Goal: Transaction & Acquisition: Purchase product/service

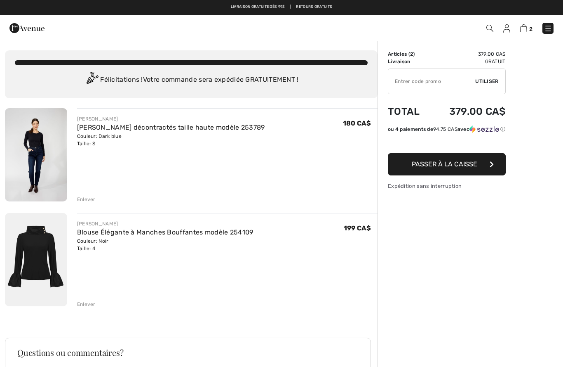
click at [551, 28] on img at bounding box center [548, 28] width 8 height 8
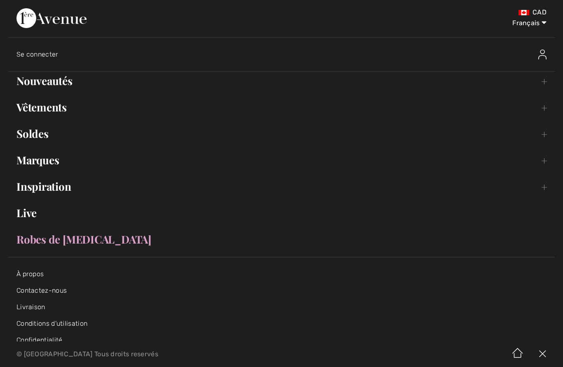
click at [43, 95] on ul "Nouveautés Toggle submenu Voir tout Hauts Robes et combinaisons Pantalons Pulls…" at bounding box center [281, 160] width 547 height 177
click at [42, 85] on link "Nouveautés Toggle submenu" at bounding box center [281, 81] width 547 height 18
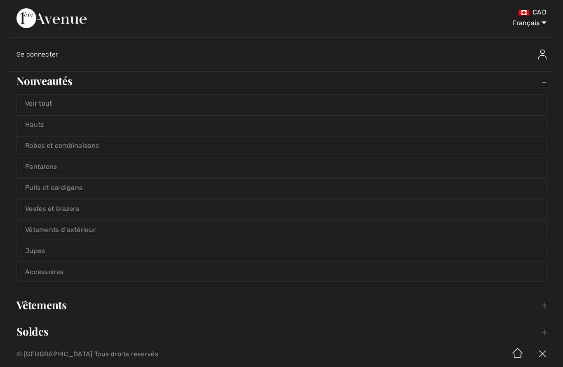
click at [35, 85] on link "Nouveautés Toggle submenu" at bounding box center [281, 81] width 547 height 18
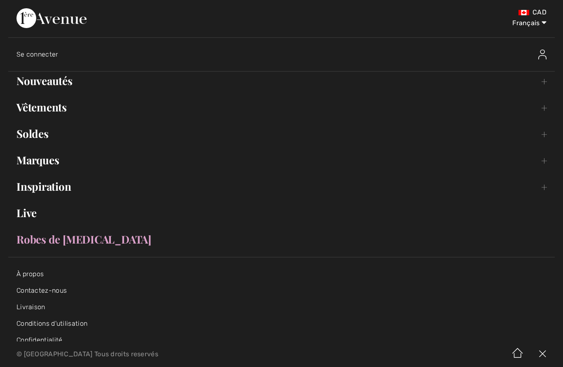
click at [41, 106] on link "Vêtements Toggle submenu" at bounding box center [281, 107] width 547 height 18
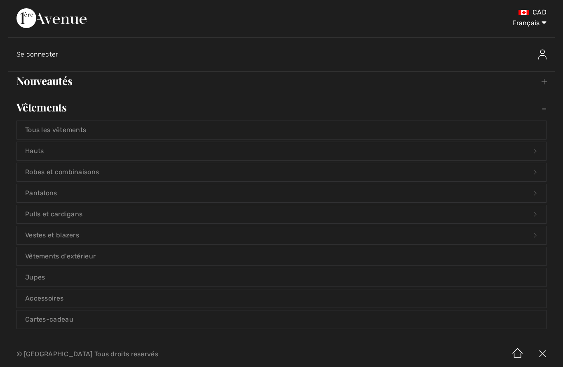
click at [43, 128] on link "Tous les vêtements" at bounding box center [282, 130] width 530 height 18
click at [39, 132] on link "Tous les vêtements" at bounding box center [282, 130] width 530 height 18
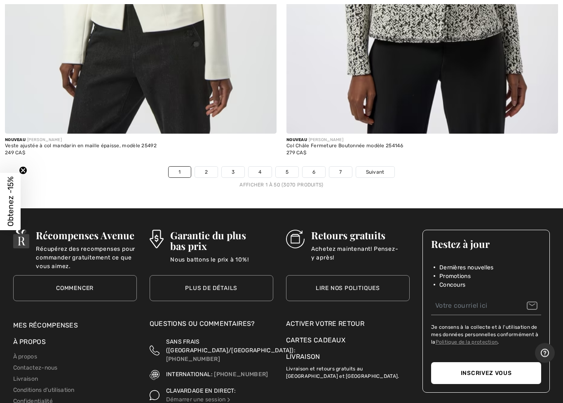
scroll to position [11365, 0]
click at [383, 168] on span "Suivant" at bounding box center [375, 171] width 19 height 7
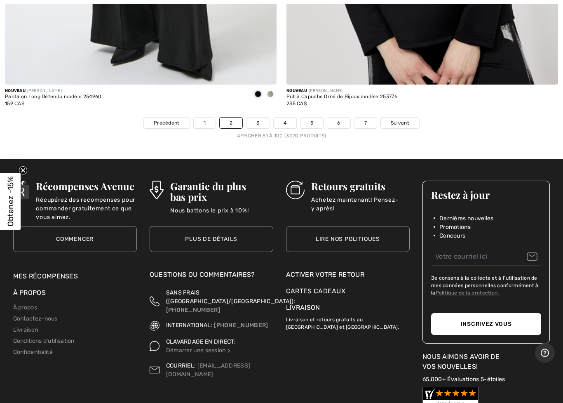
scroll to position [11414, 0]
click at [253, 118] on link "3" at bounding box center [258, 123] width 23 height 11
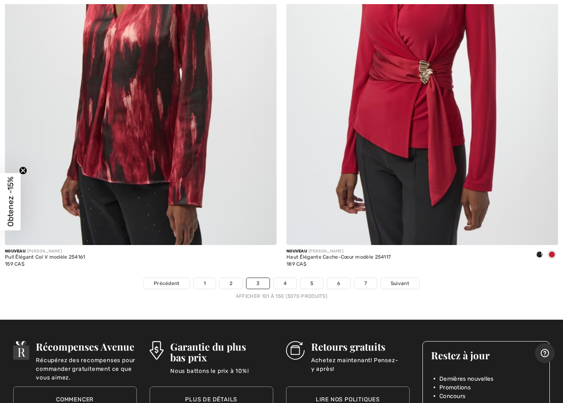
scroll to position [11254, 0]
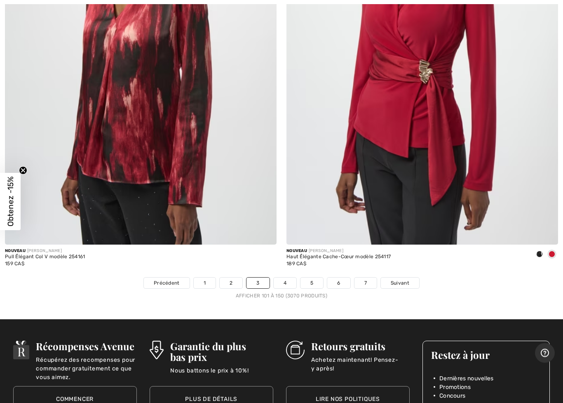
click at [286, 279] on link "4" at bounding box center [285, 283] width 23 height 11
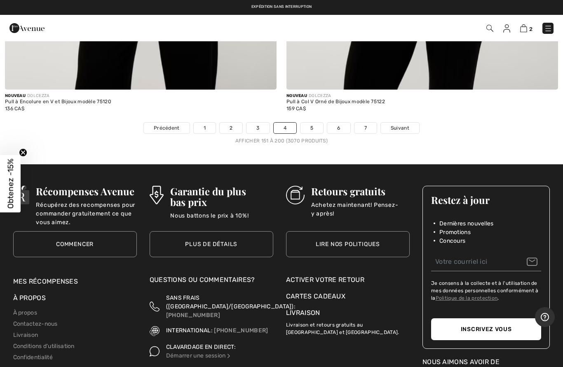
scroll to position [11395, 0]
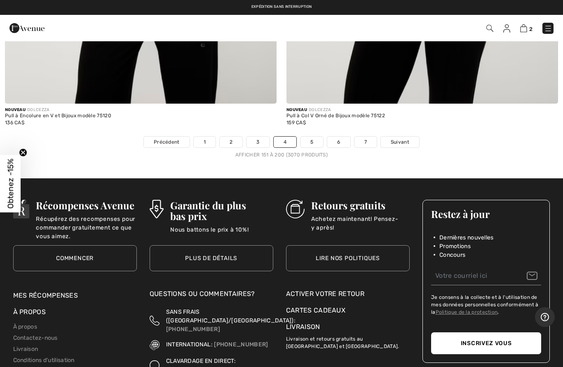
click at [315, 137] on link "5" at bounding box center [312, 142] width 23 height 11
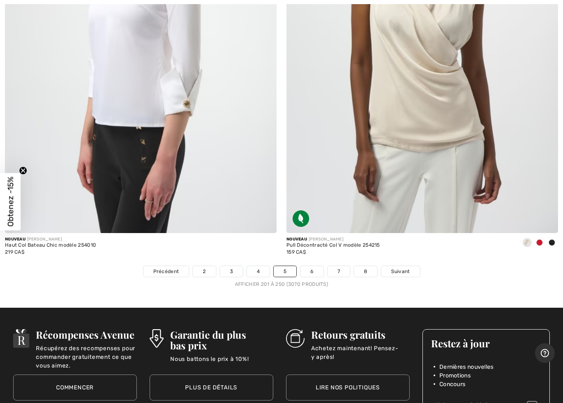
scroll to position [11266, 0]
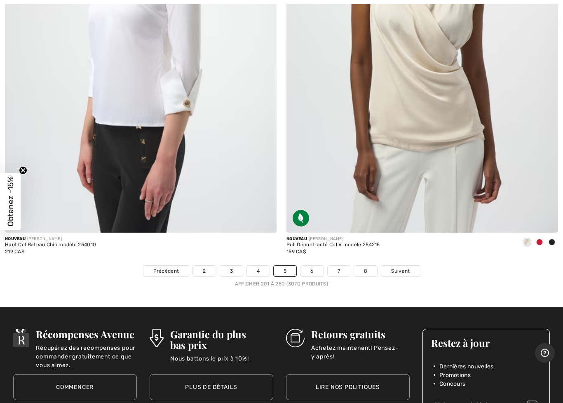
click at [311, 266] on link "6" at bounding box center [312, 271] width 23 height 11
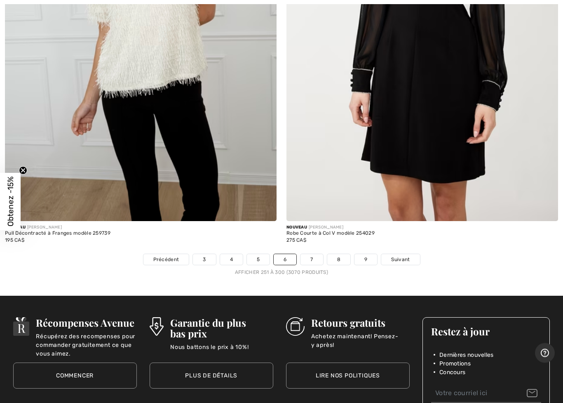
scroll to position [11278, 0]
click at [313, 254] on link "7" at bounding box center [312, 259] width 22 height 11
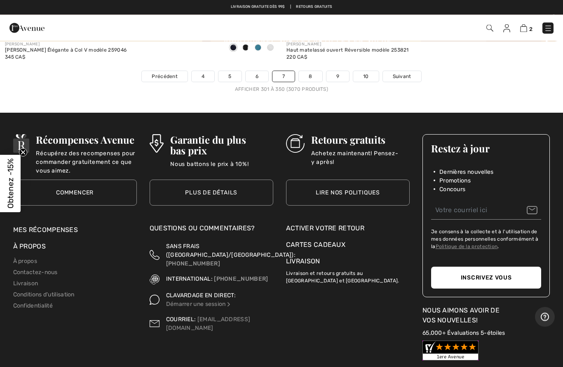
scroll to position [11461, 0]
click at [310, 71] on link "8" at bounding box center [310, 76] width 23 height 11
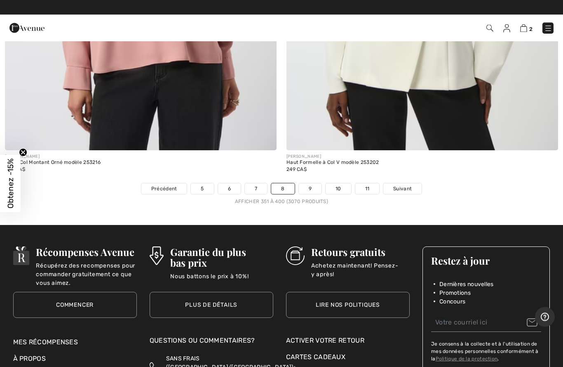
scroll to position [11349, 0]
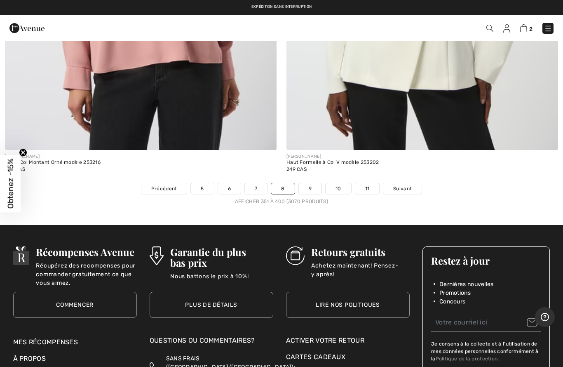
click at [313, 183] on link "9" at bounding box center [310, 188] width 23 height 11
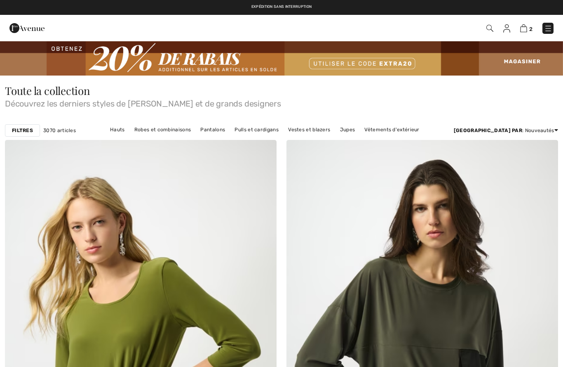
checkbox input "true"
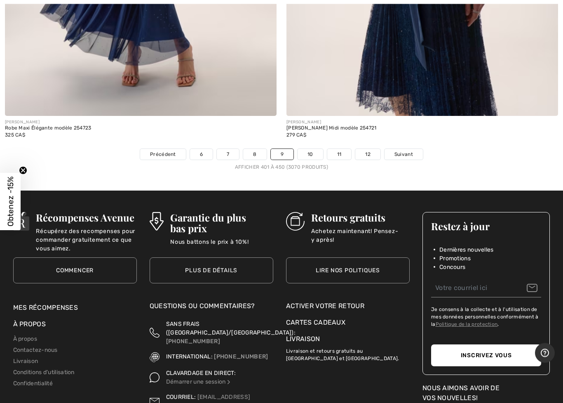
scroll to position [11410, 0]
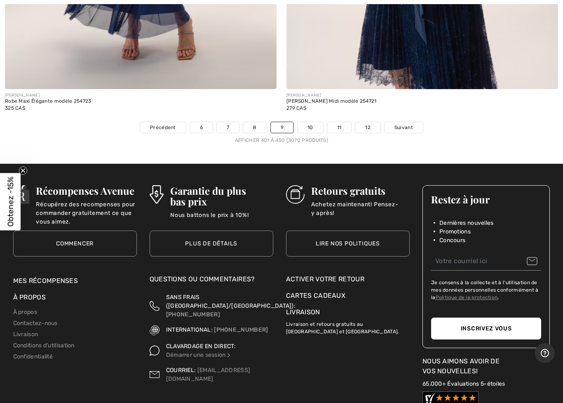
click at [305, 122] on link "10" at bounding box center [311, 127] width 26 height 11
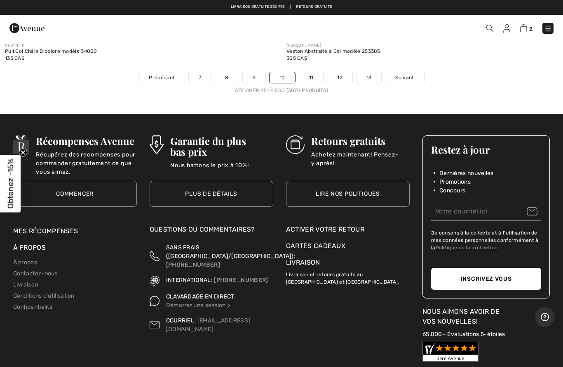
scroll to position [11458, 0]
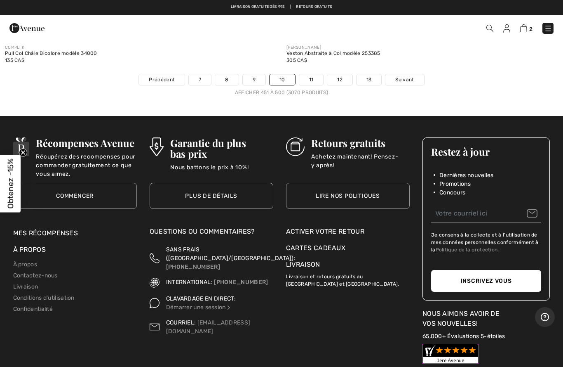
click at [308, 74] on link "11" at bounding box center [311, 79] width 24 height 11
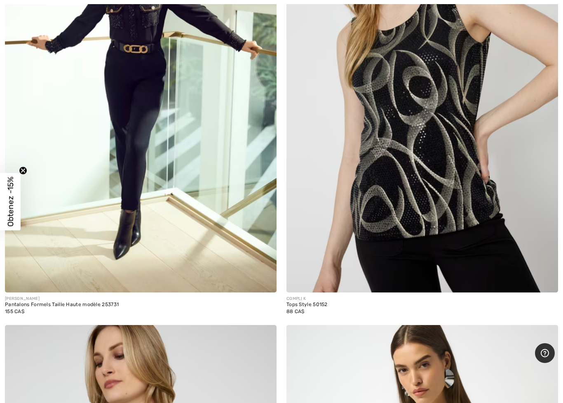
scroll to position [6176, 0]
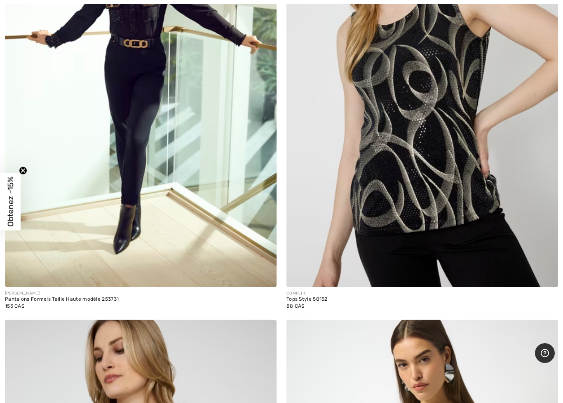
click at [175, 186] on img at bounding box center [141, 83] width 272 height 408
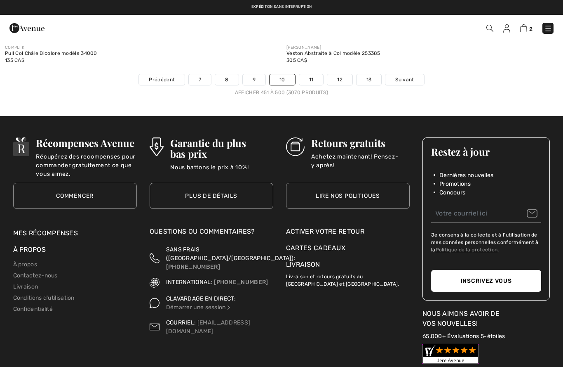
scroll to position [11458, 0]
click at [313, 74] on link "11" at bounding box center [311, 79] width 24 height 11
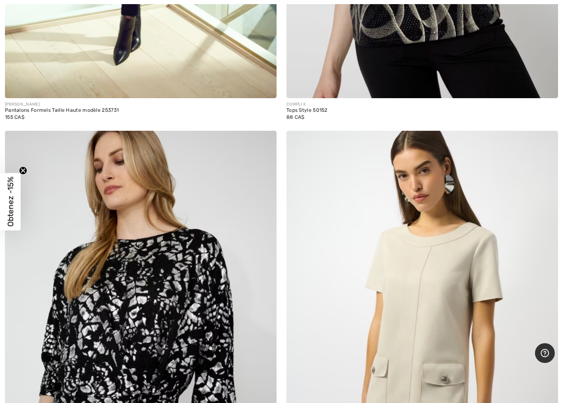
scroll to position [6403, 0]
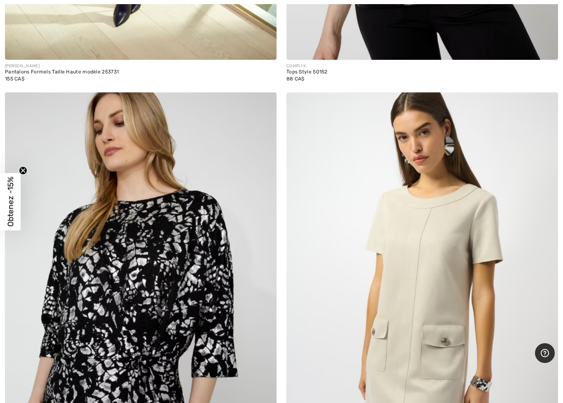
click at [453, 297] on img at bounding box center [423, 296] width 272 height 408
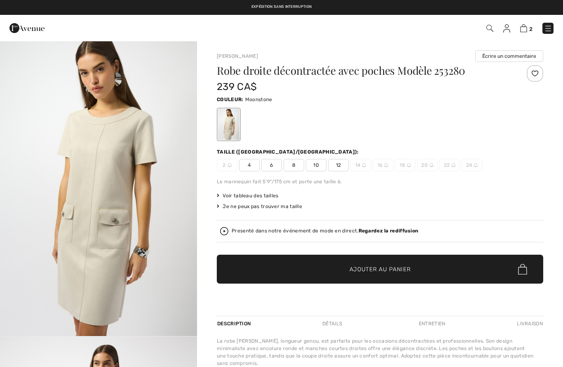
checkbox input "true"
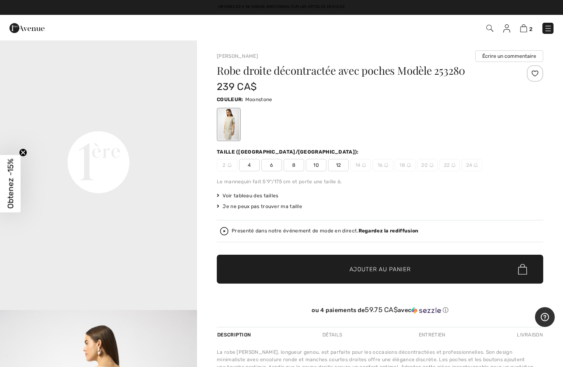
scroll to position [619, 0]
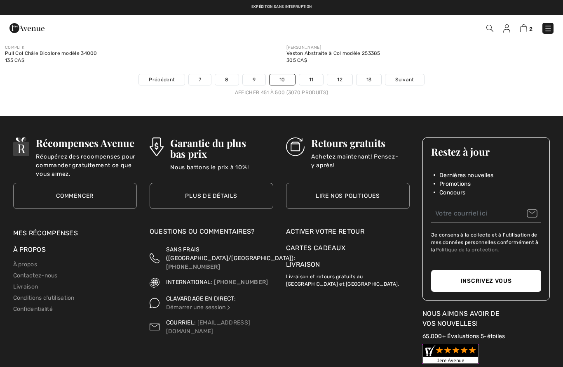
scroll to position [11458, 0]
click at [311, 75] on link "11" at bounding box center [311, 79] width 24 height 11
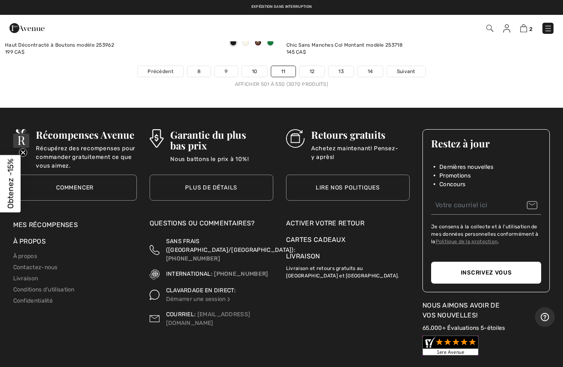
scroll to position [11458, 0]
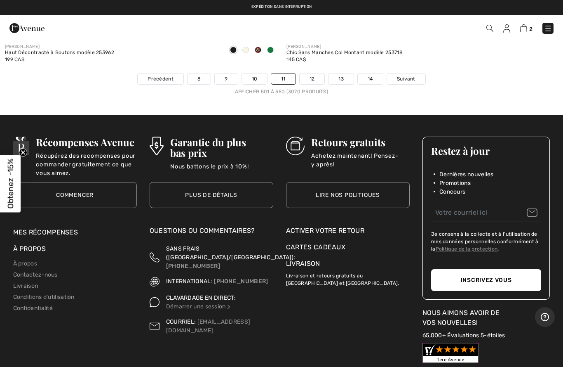
click at [318, 73] on link "12" at bounding box center [312, 78] width 25 height 11
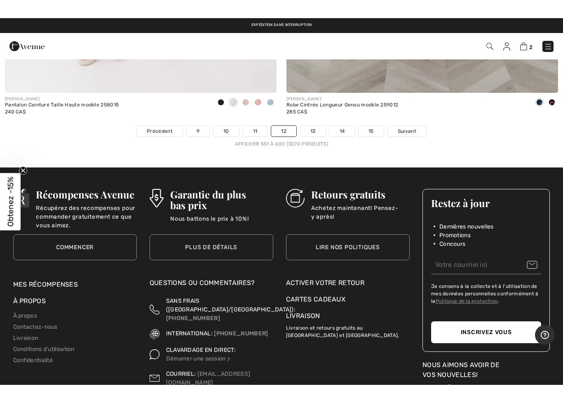
scroll to position [11425, 0]
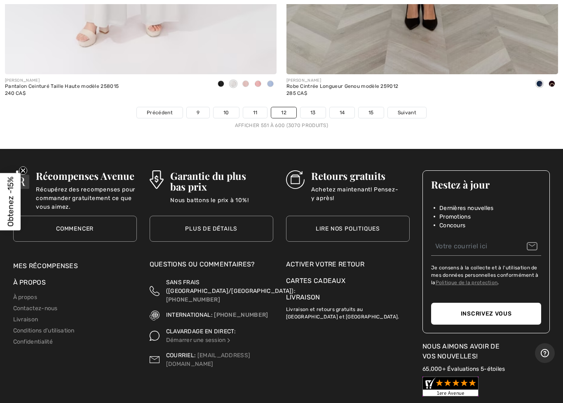
click at [313, 107] on link "13" at bounding box center [313, 112] width 25 height 11
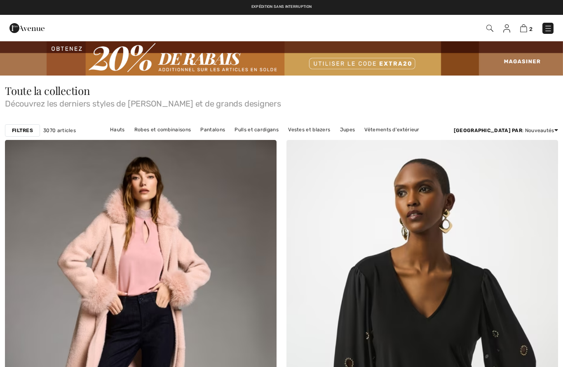
checkbox input "true"
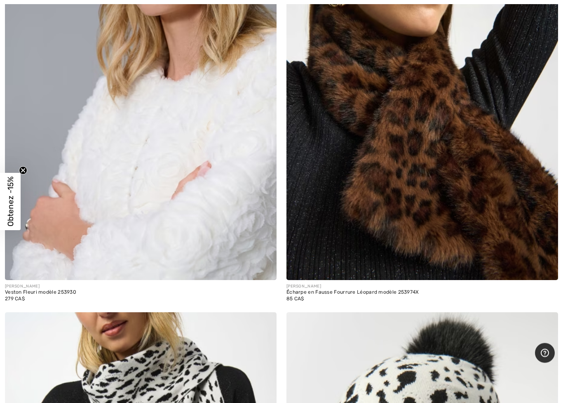
scroll to position [3875, 0]
click at [131, 198] on img at bounding box center [141, 76] width 272 height 408
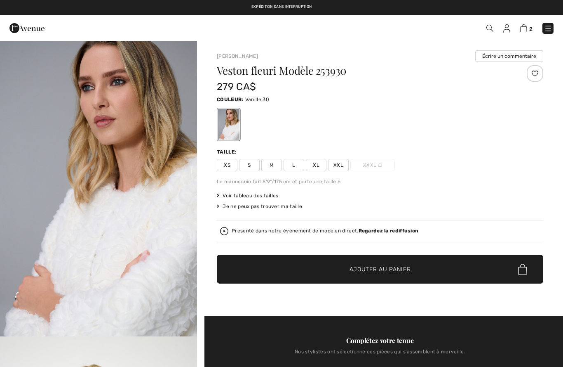
checkbox input "true"
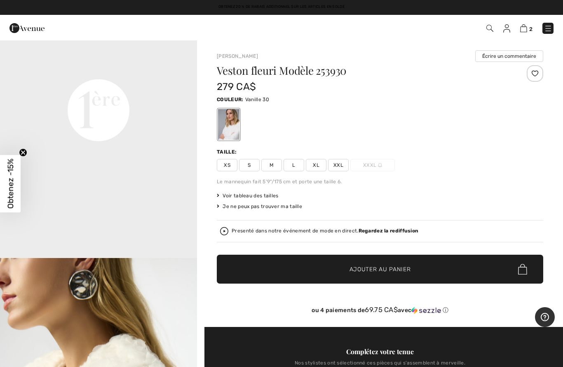
scroll to position [704, 0]
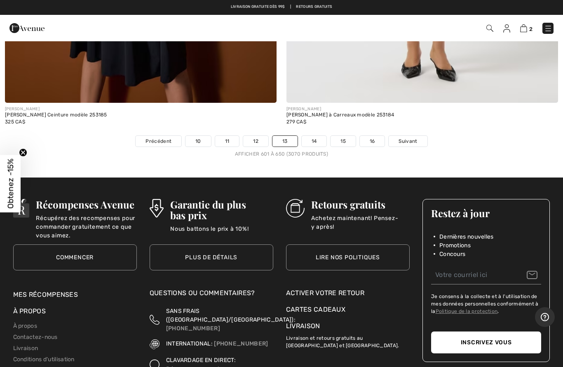
scroll to position [11376, 0]
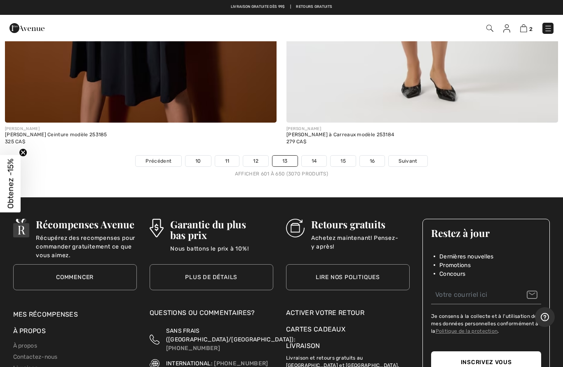
click at [314, 155] on link "14" at bounding box center [314, 160] width 25 height 11
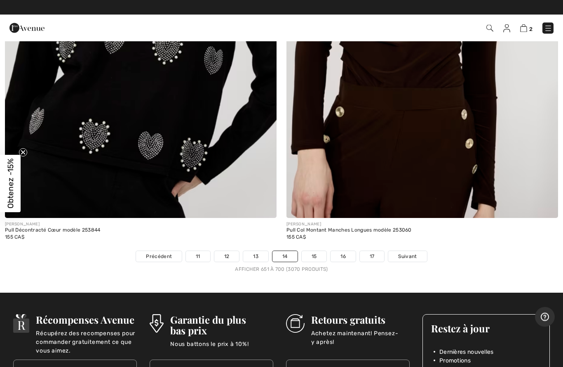
scroll to position [11281, 0]
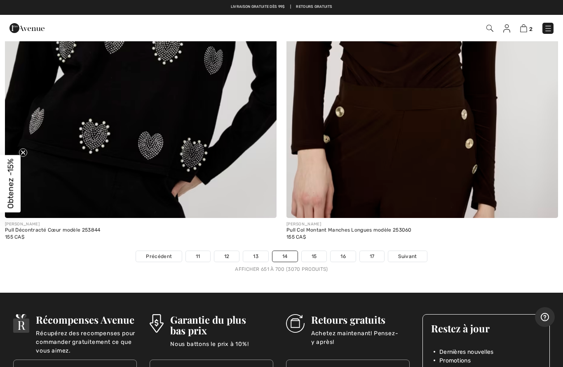
click at [317, 251] on link "15" at bounding box center [314, 256] width 25 height 11
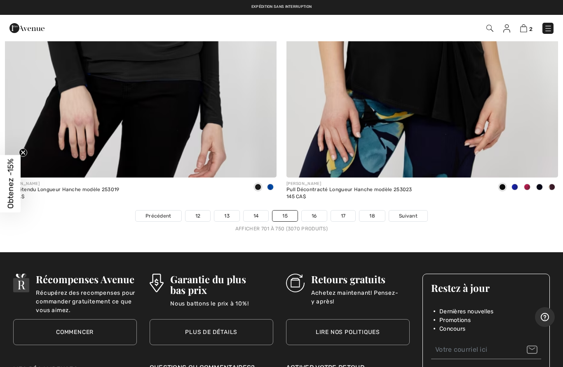
scroll to position [11283, 0]
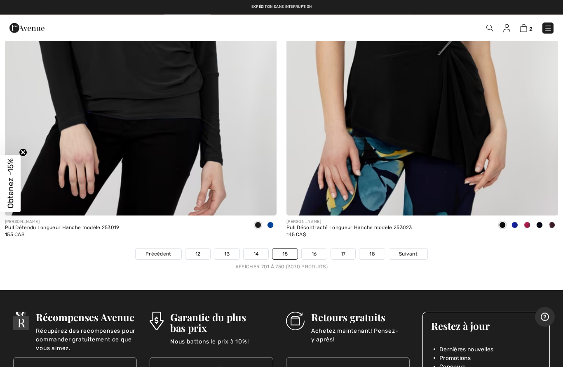
click at [319, 249] on link "16" at bounding box center [314, 254] width 25 height 11
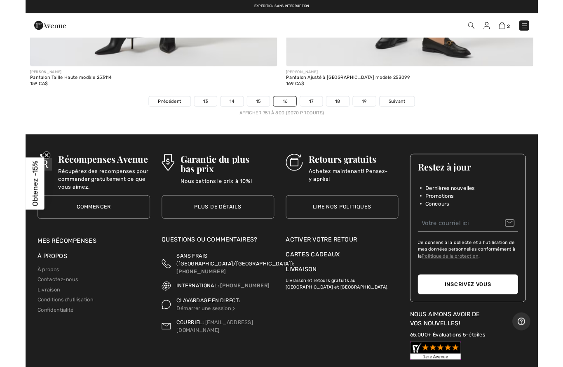
scroll to position [11423, 0]
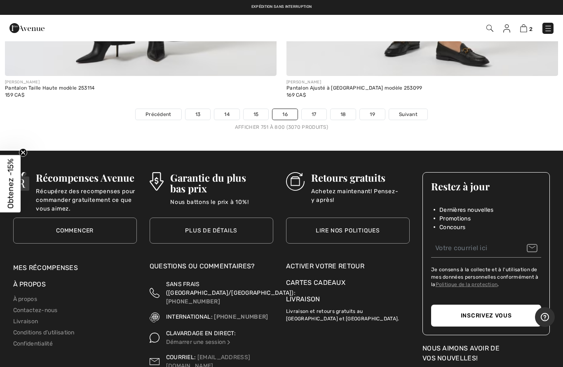
click at [312, 109] on link "17" at bounding box center [314, 114] width 25 height 11
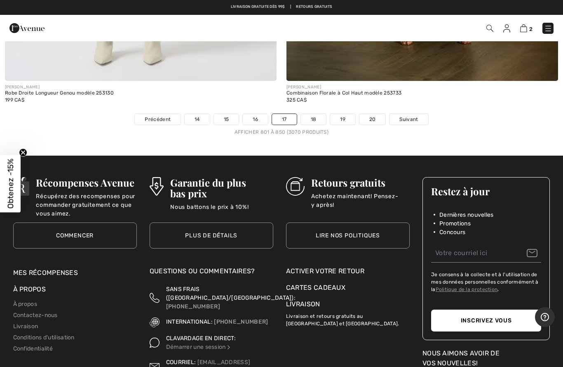
scroll to position [11413, 0]
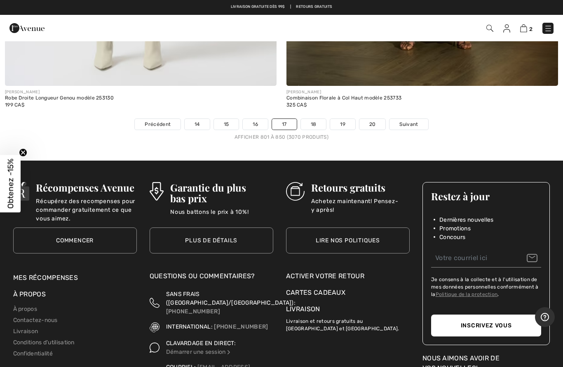
click at [318, 119] on link "18" at bounding box center [314, 124] width 26 height 11
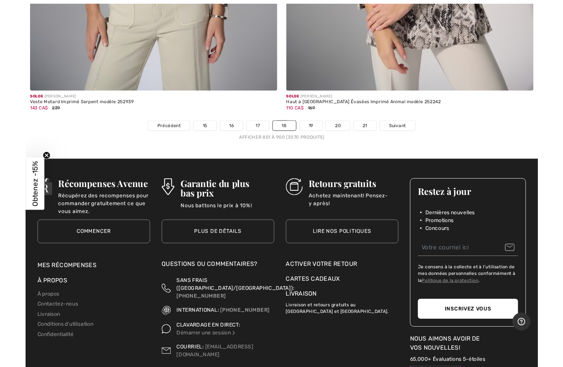
scroll to position [11397, 0]
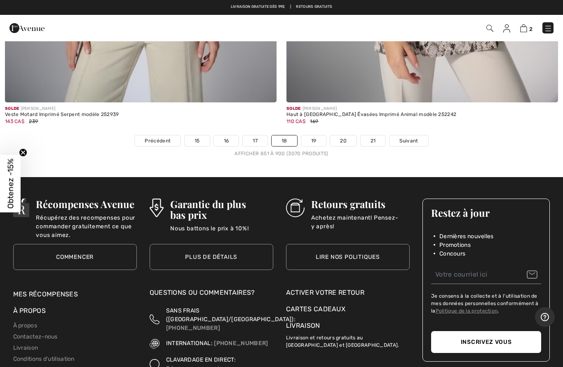
click at [318, 137] on link "19" at bounding box center [313, 140] width 25 height 11
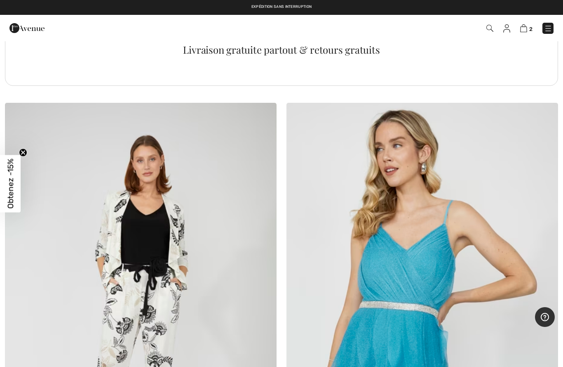
scroll to position [10988, 0]
click at [527, 25] on img at bounding box center [523, 28] width 7 height 8
